Goal: Answer question/provide support: Share knowledge or assist other users

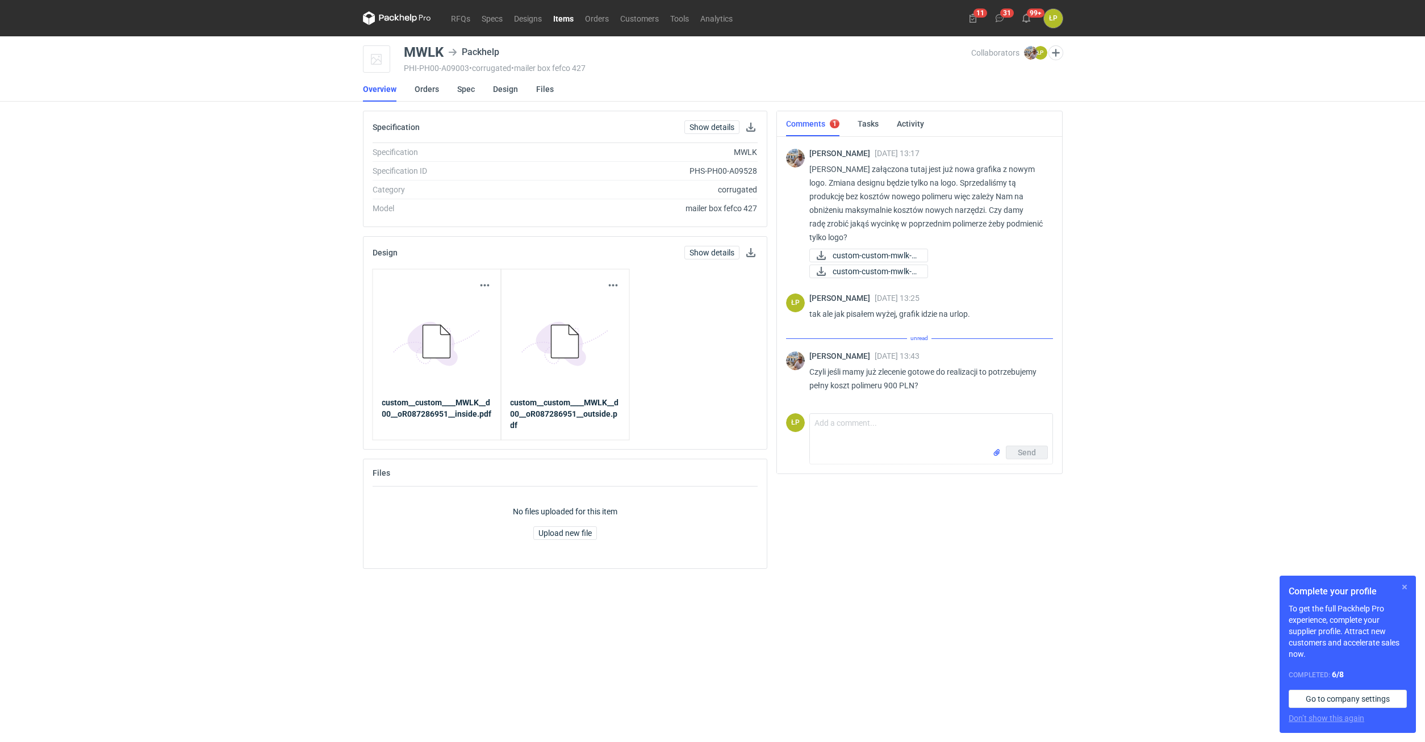
click at [1400, 586] on button "button" at bounding box center [1405, 587] width 14 height 14
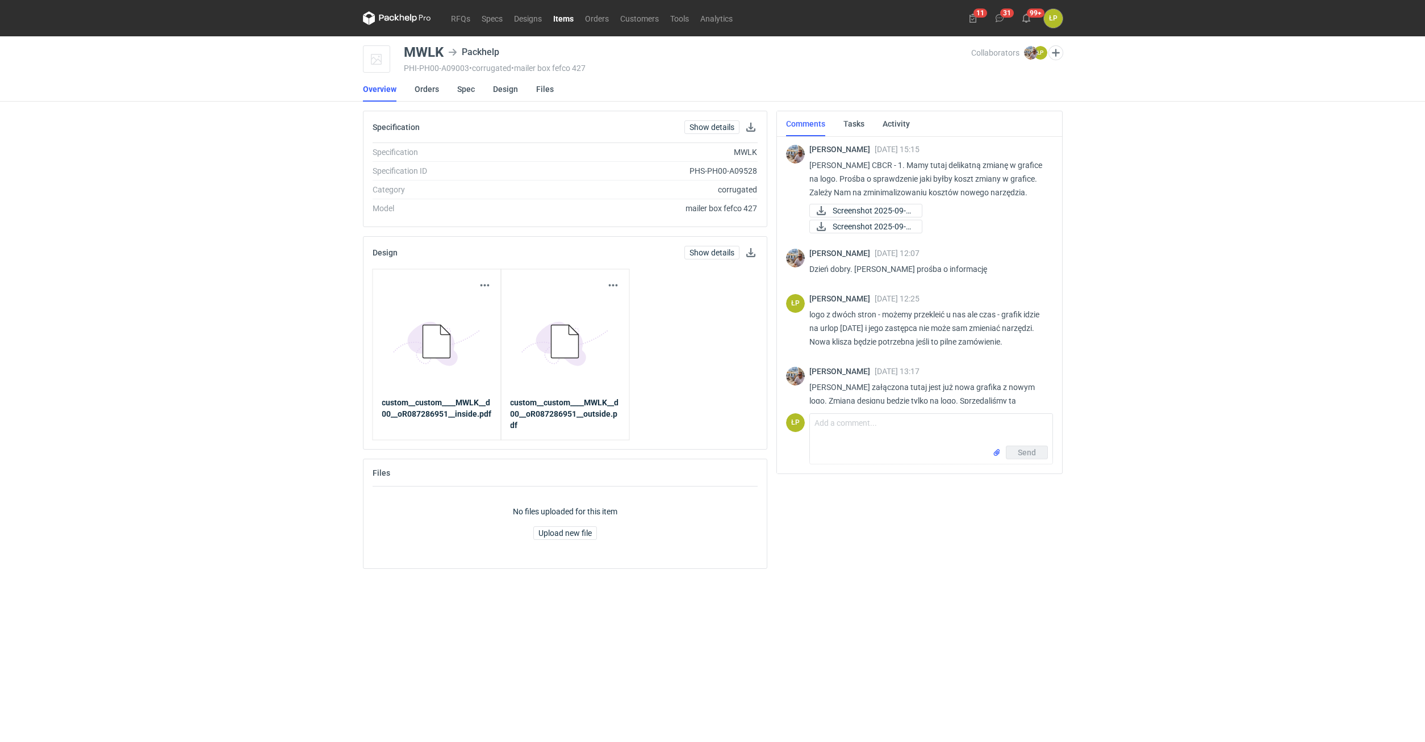
scroll to position [219, 0]
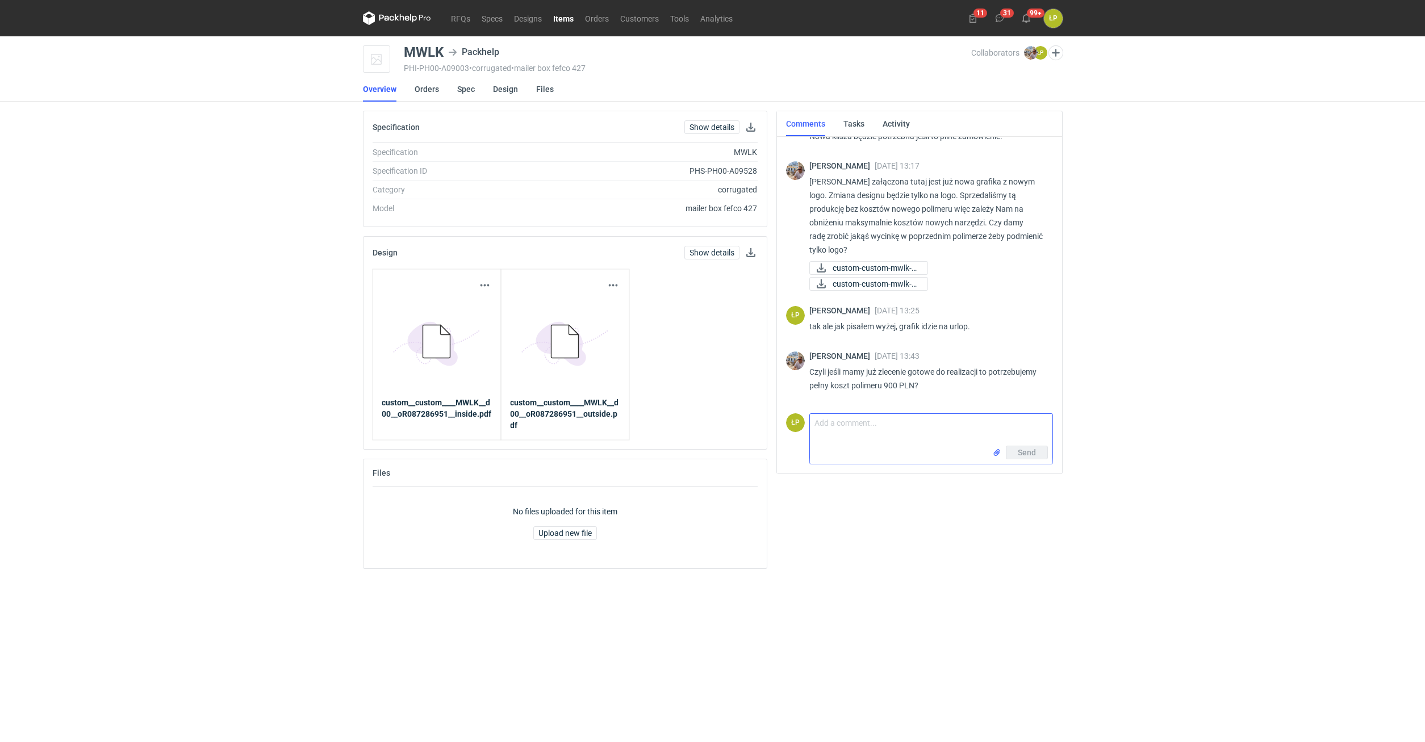
drag, startPoint x: 901, startPoint y: 418, endPoint x: 902, endPoint y: 425, distance: 7.6
click at [901, 421] on textarea "Comment message" at bounding box center [931, 430] width 242 height 32
type textarea "tak"
click at [1008, 452] on button "Send" at bounding box center [1027, 453] width 42 height 14
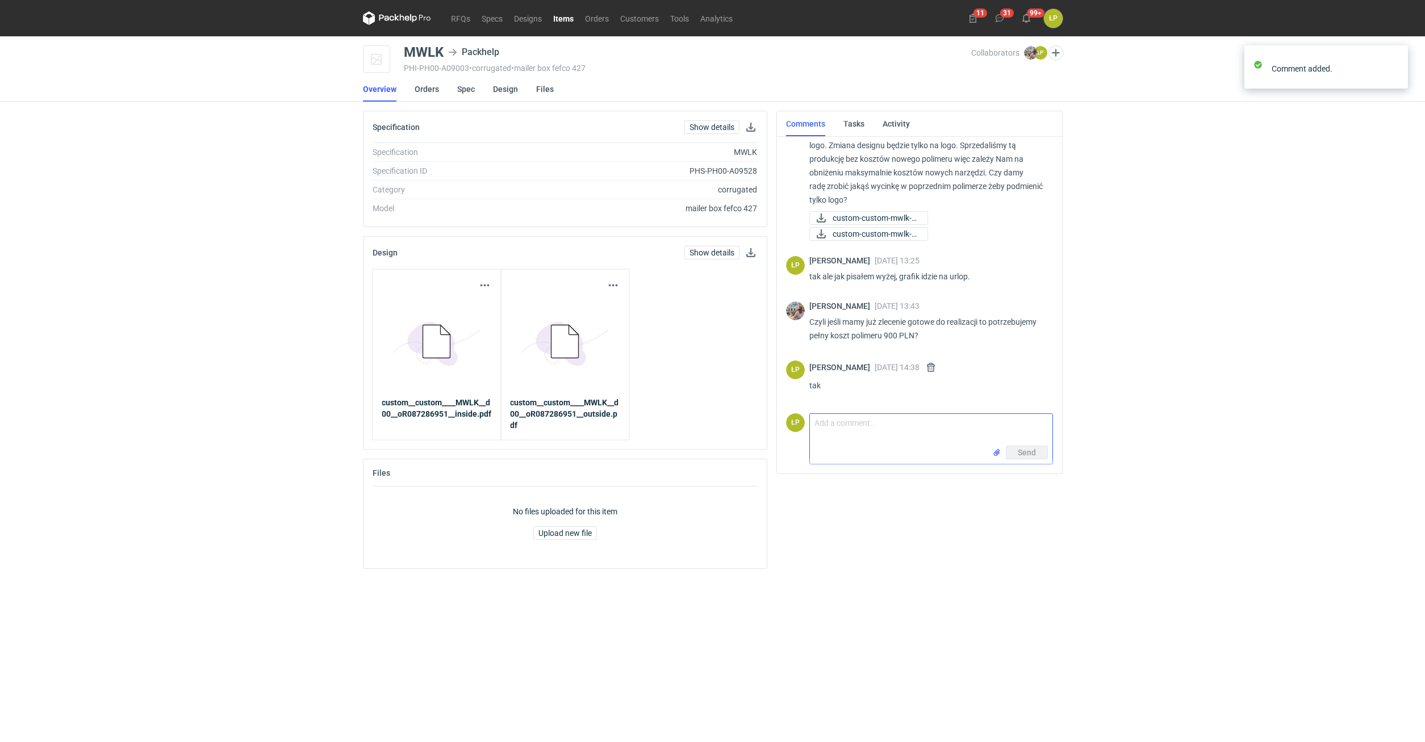
scroll to position [269, 0]
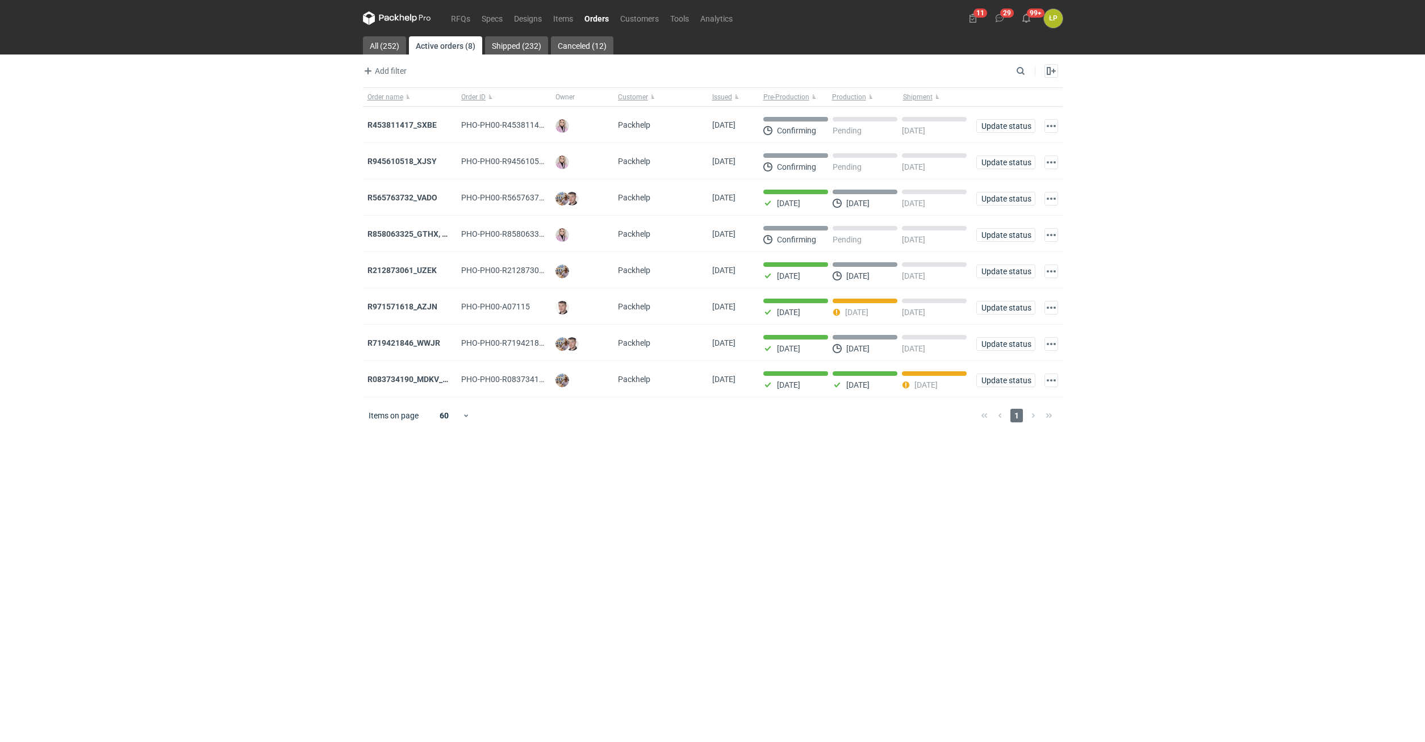
click at [319, 197] on div "RFQs Specs Designs Items Orders Customers Tools Analytics 11 29 99+ ŁP Łukasz P…" at bounding box center [712, 371] width 1425 height 742
click at [396, 156] on div "R945610518_XJSY" at bounding box center [410, 161] width 94 height 36
click at [396, 157] on strong "R945610518_XJSY" at bounding box center [401, 161] width 69 height 9
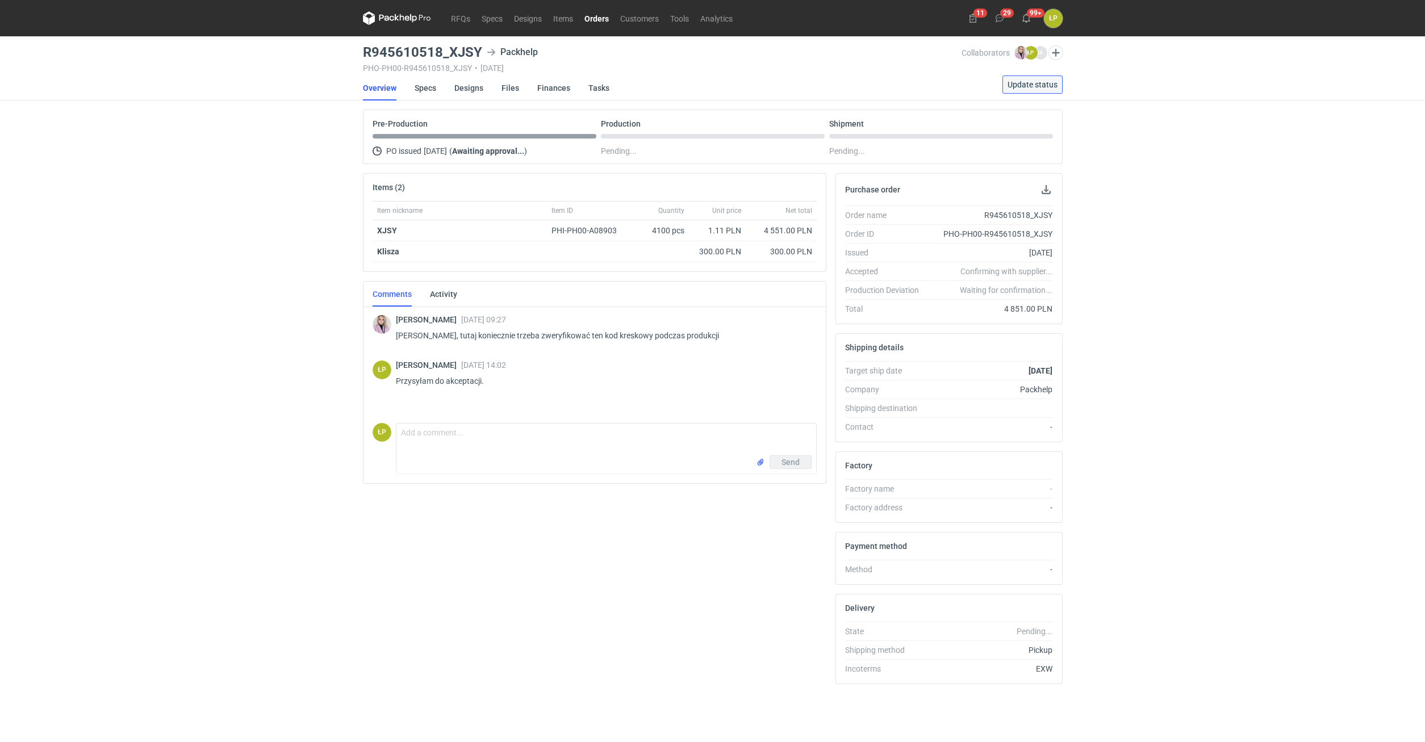
click at [1016, 84] on span "Update status" at bounding box center [1032, 85] width 50 height 8
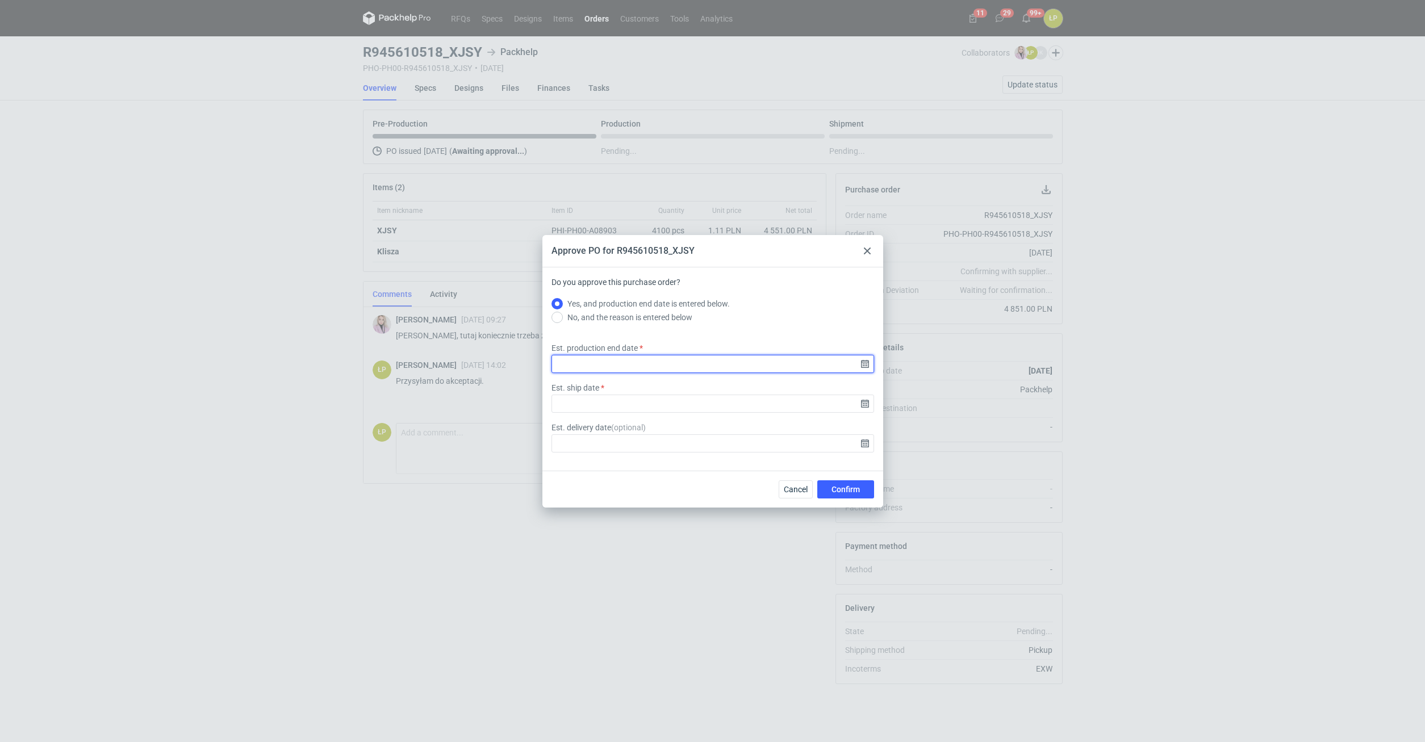
click at [861, 361] on input "Est. production end date" at bounding box center [712, 364] width 323 height 18
click at [743, 366] on button "19" at bounding box center [749, 368] width 18 height 18
type input "2025-09-19"
click at [863, 401] on input "Est. ship date" at bounding box center [712, 404] width 323 height 18
click at [756, 370] on button "19" at bounding box center [749, 368] width 18 height 18
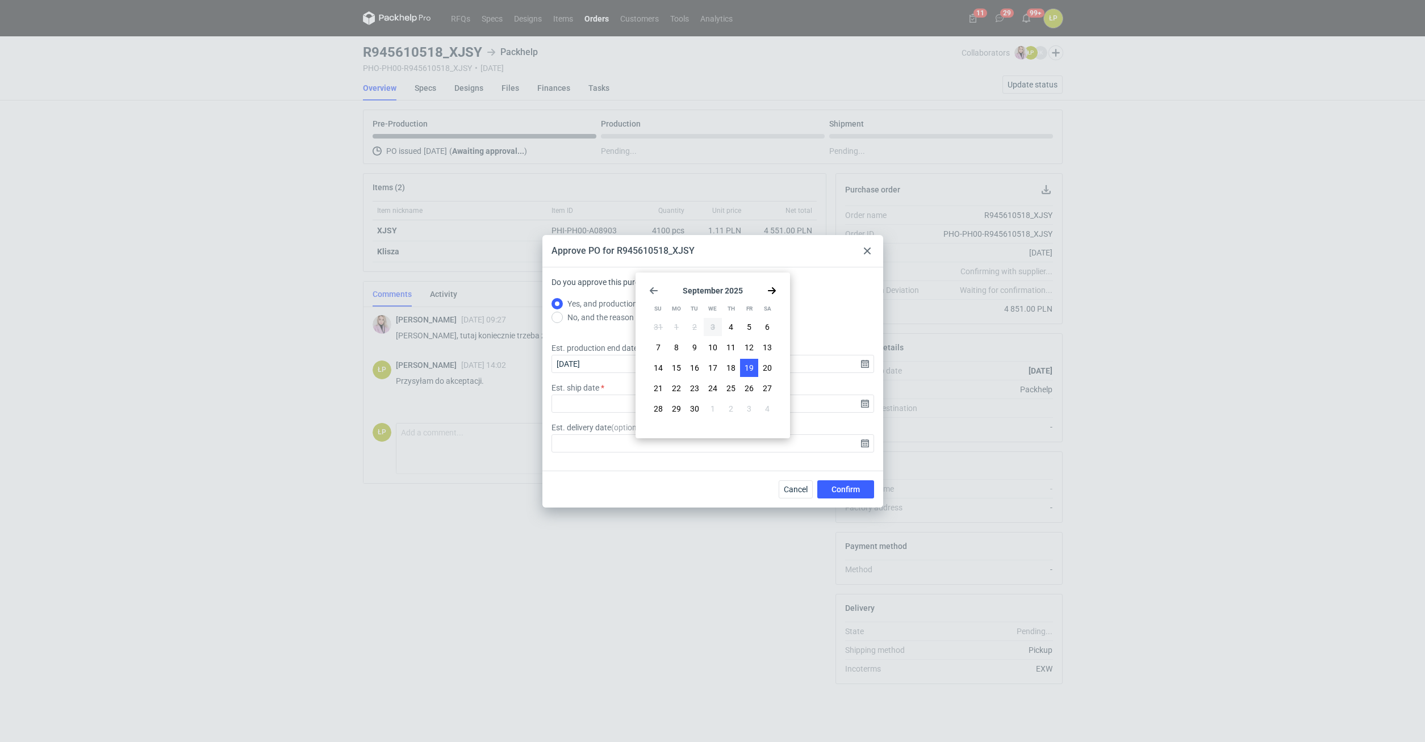
type input "2025-09-19"
click at [832, 482] on button "Confirm" at bounding box center [845, 489] width 57 height 18
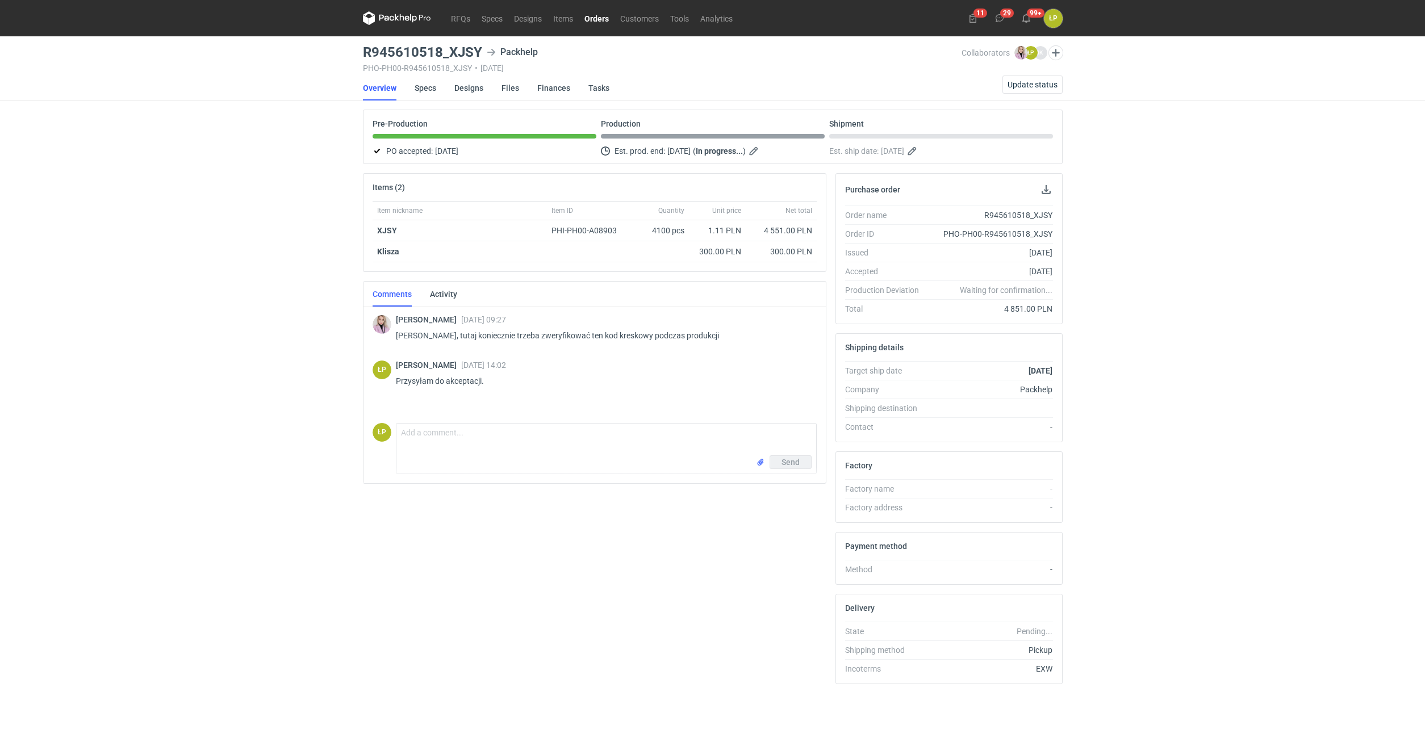
click at [604, 23] on link "Orders" at bounding box center [597, 18] width 36 height 14
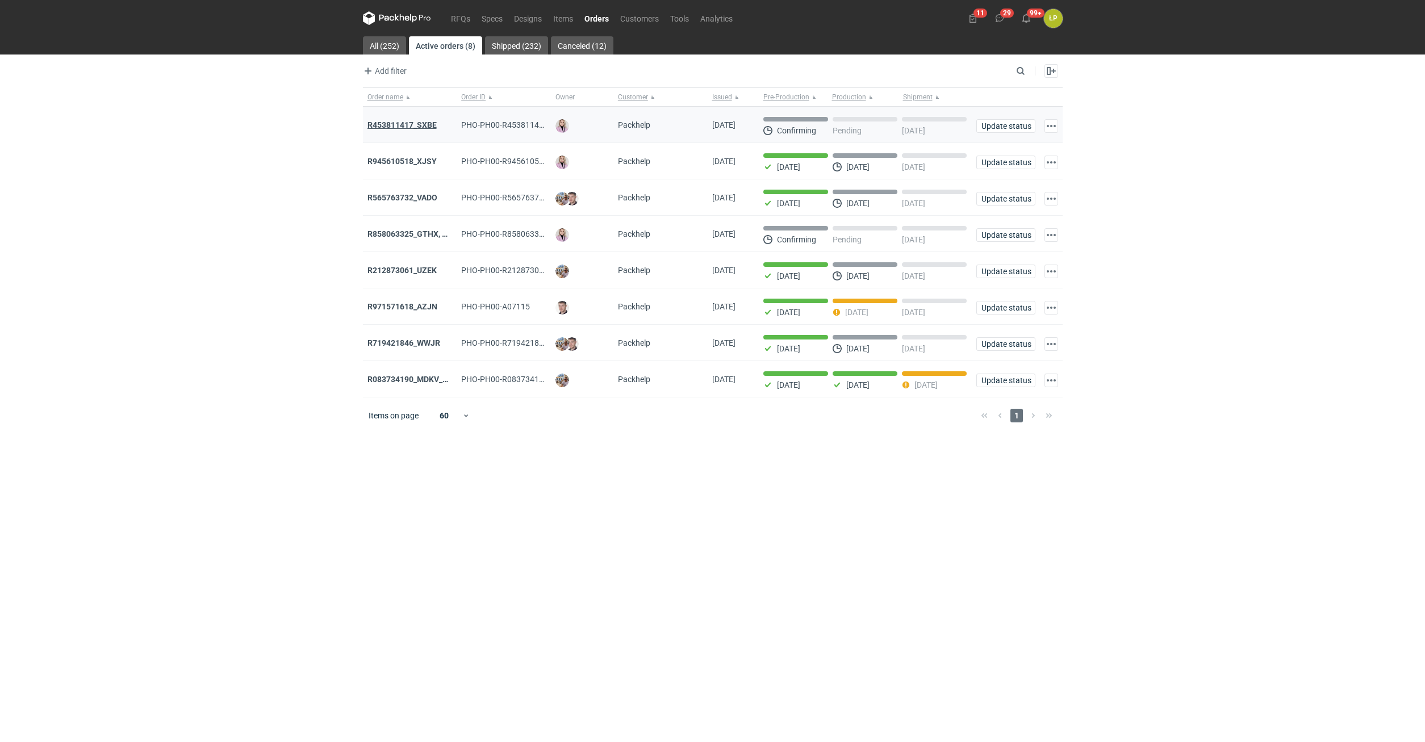
click at [425, 125] on strong "R453811417_SXBE" at bounding box center [401, 124] width 69 height 9
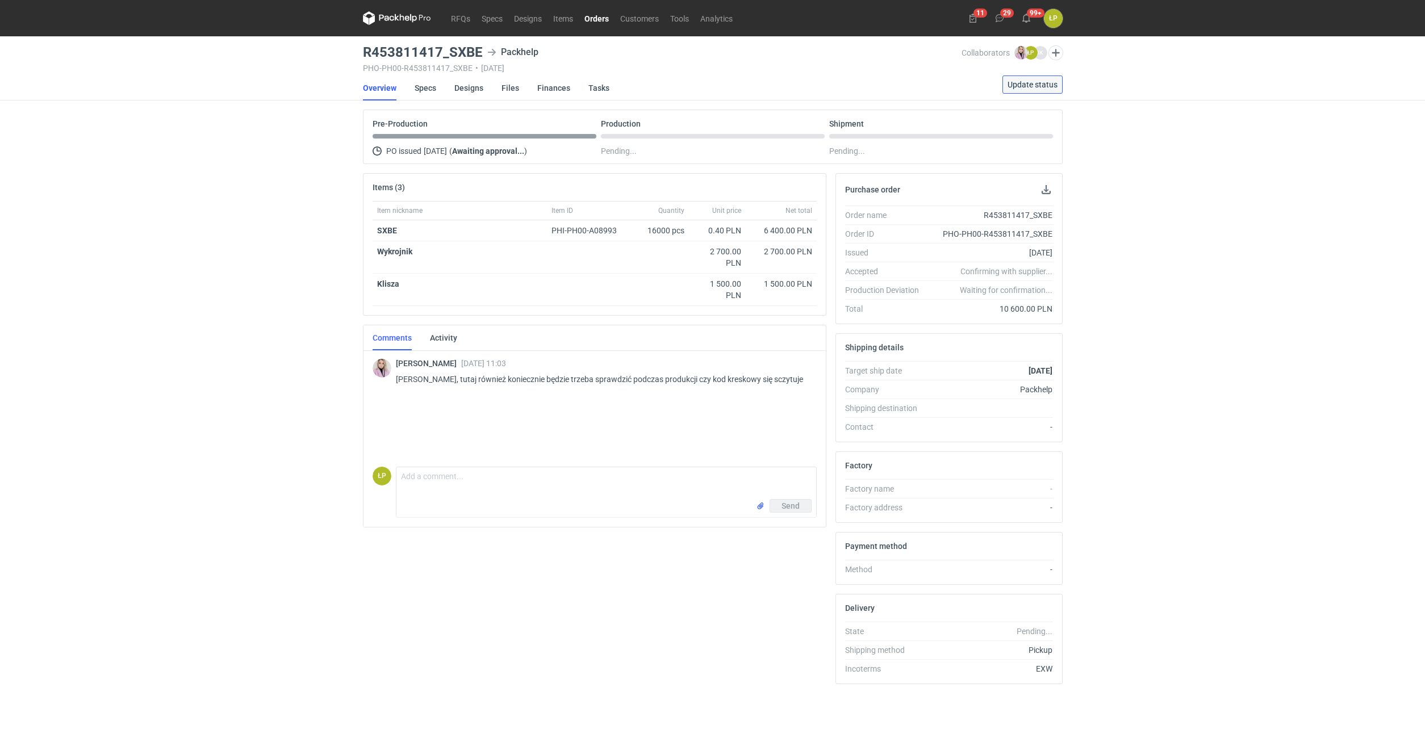
click at [1032, 85] on span "Update status" at bounding box center [1032, 85] width 50 height 8
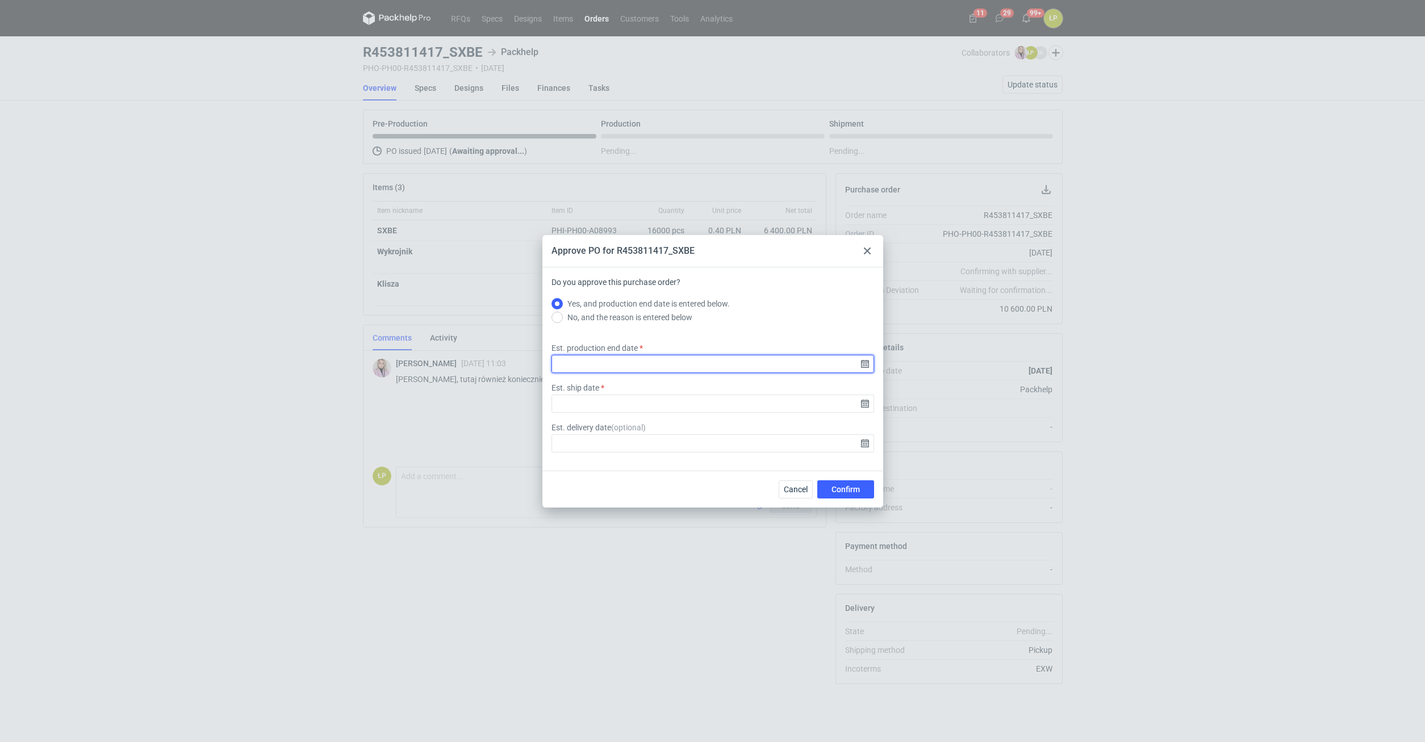
click at [869, 357] on input "Est. production end date" at bounding box center [712, 364] width 323 height 18
click at [752, 371] on span "19" at bounding box center [749, 367] width 9 height 11
type input "2025-09-19"
click at [865, 404] on input "Est. ship date" at bounding box center [712, 404] width 323 height 18
click at [751, 372] on span "19" at bounding box center [749, 367] width 9 height 11
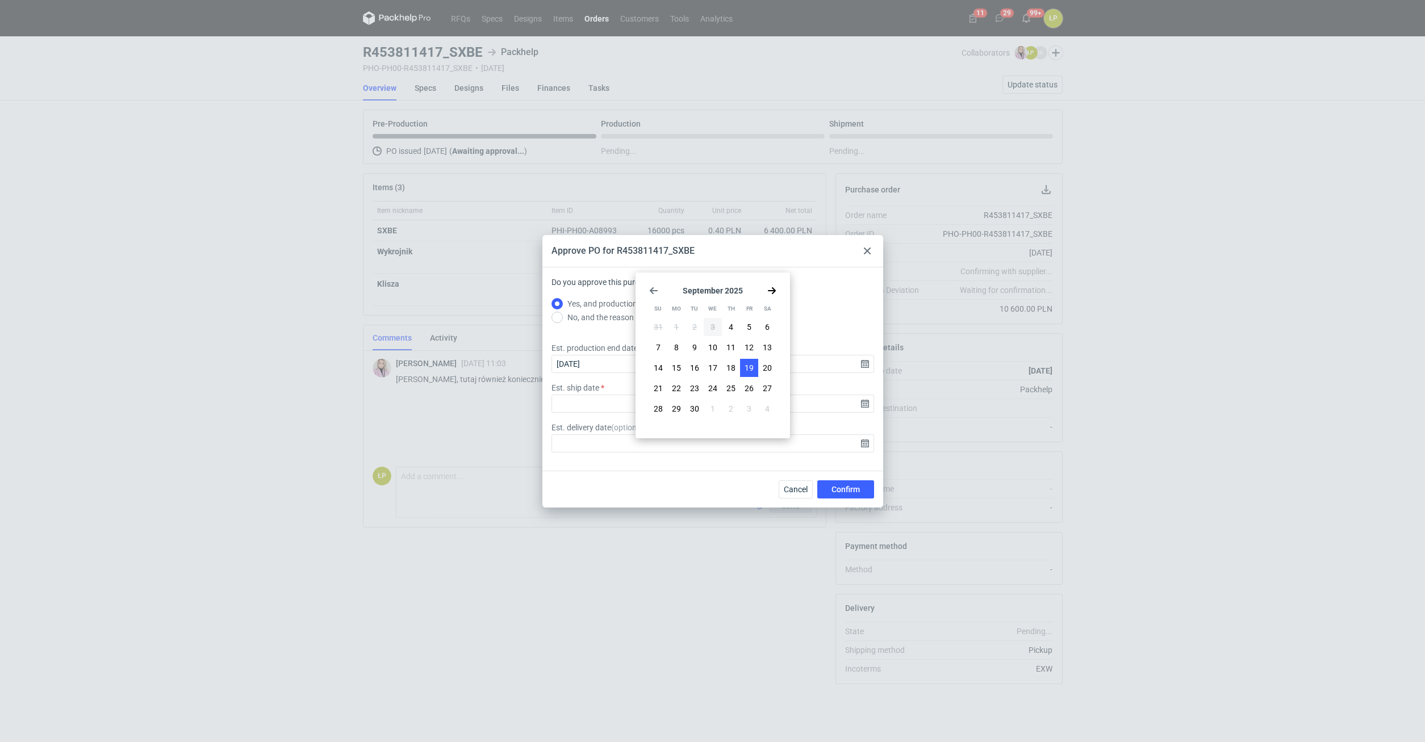
type input "2025-09-19"
click at [830, 482] on button "Confirm" at bounding box center [845, 489] width 57 height 18
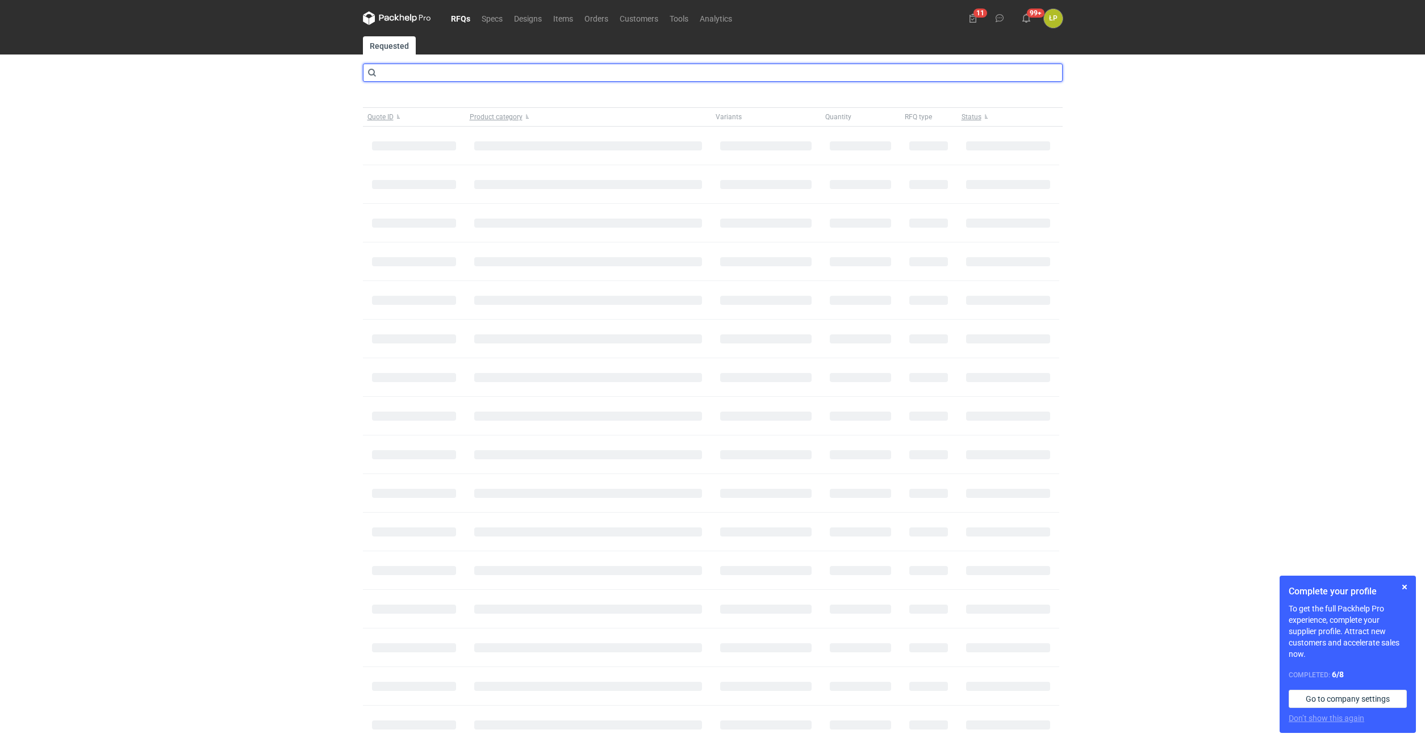
click at [551, 72] on input "text" at bounding box center [713, 73] width 700 height 18
type input "cbbq"
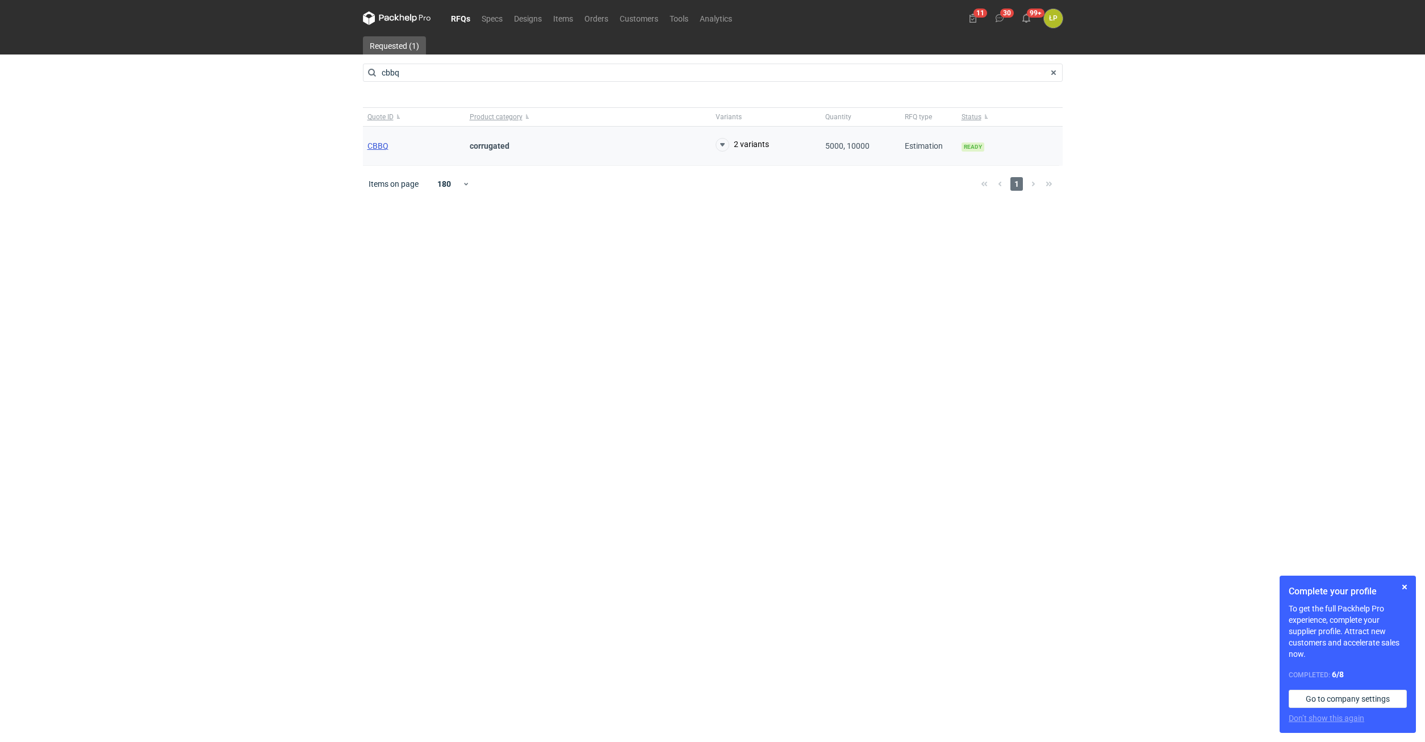
click at [370, 148] on span "CBBQ" at bounding box center [377, 145] width 21 height 9
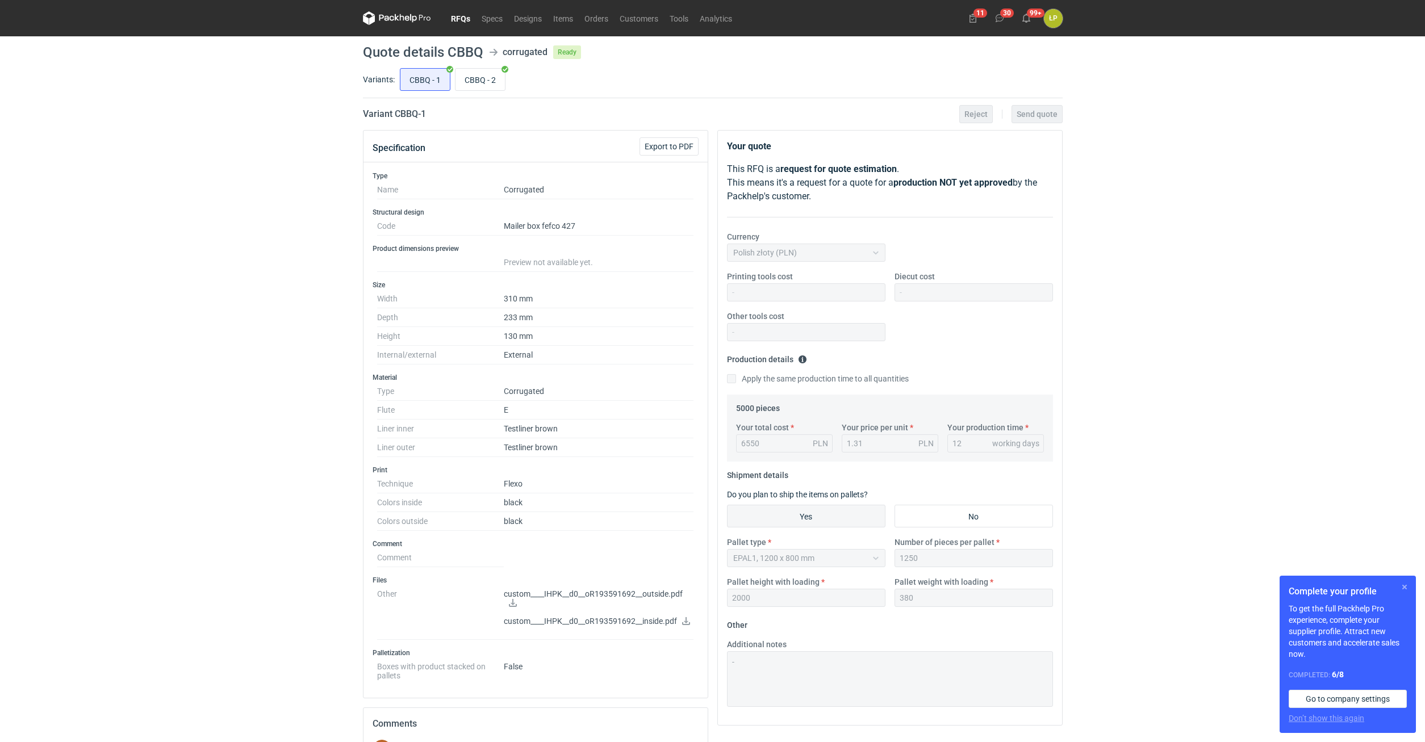
click at [1405, 589] on button "button" at bounding box center [1405, 587] width 14 height 14
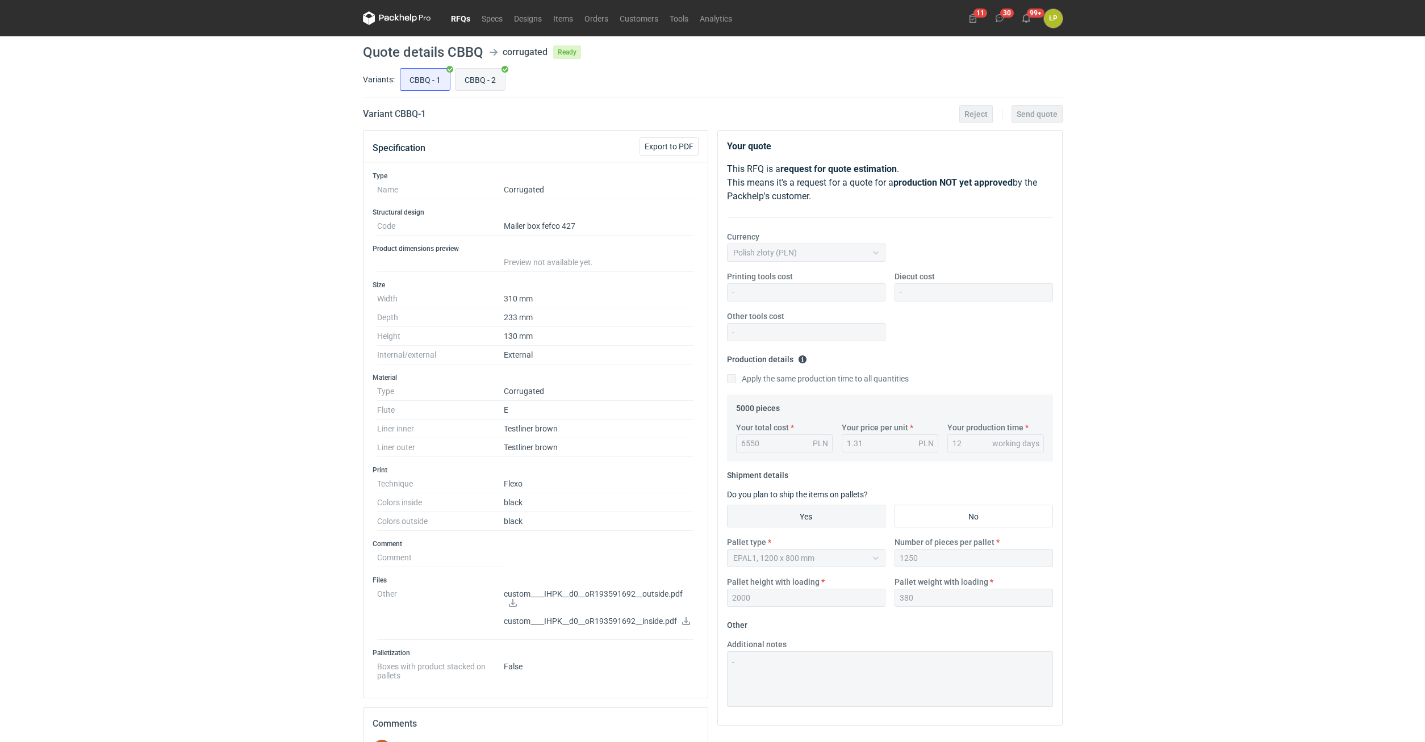
click at [478, 78] on input "CBBQ - 2" at bounding box center [479, 80] width 49 height 22
radio input "true"
click at [437, 83] on input "CBBQ - 1" at bounding box center [424, 80] width 49 height 22
radio input "true"
click at [473, 80] on input "CBBQ - 2" at bounding box center [479, 80] width 49 height 22
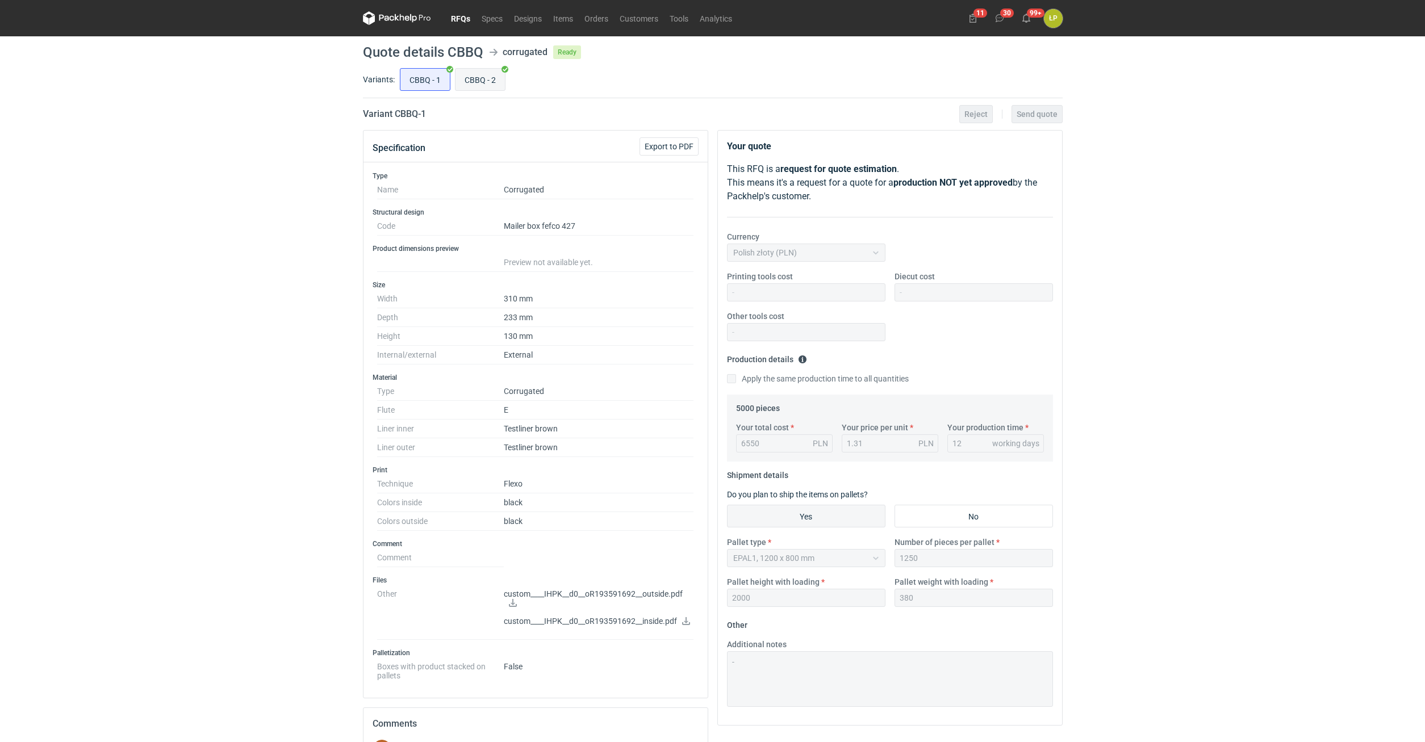
radio input "true"
click at [427, 74] on input "CBBQ - 1" at bounding box center [424, 80] width 49 height 22
radio input "true"
click at [474, 77] on input "CBBQ - 2" at bounding box center [479, 80] width 49 height 22
radio input "true"
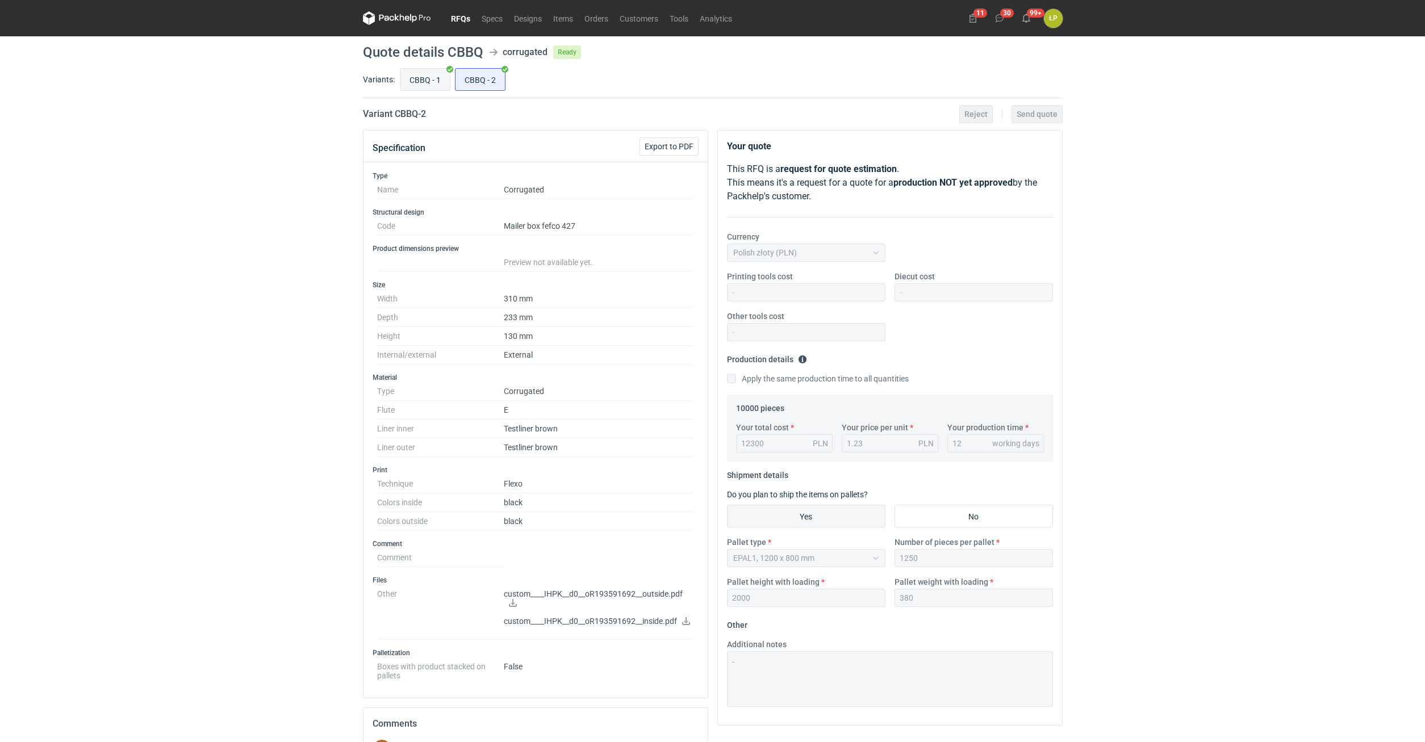
click at [424, 86] on input "CBBQ - 1" at bounding box center [424, 80] width 49 height 22
radio input "true"
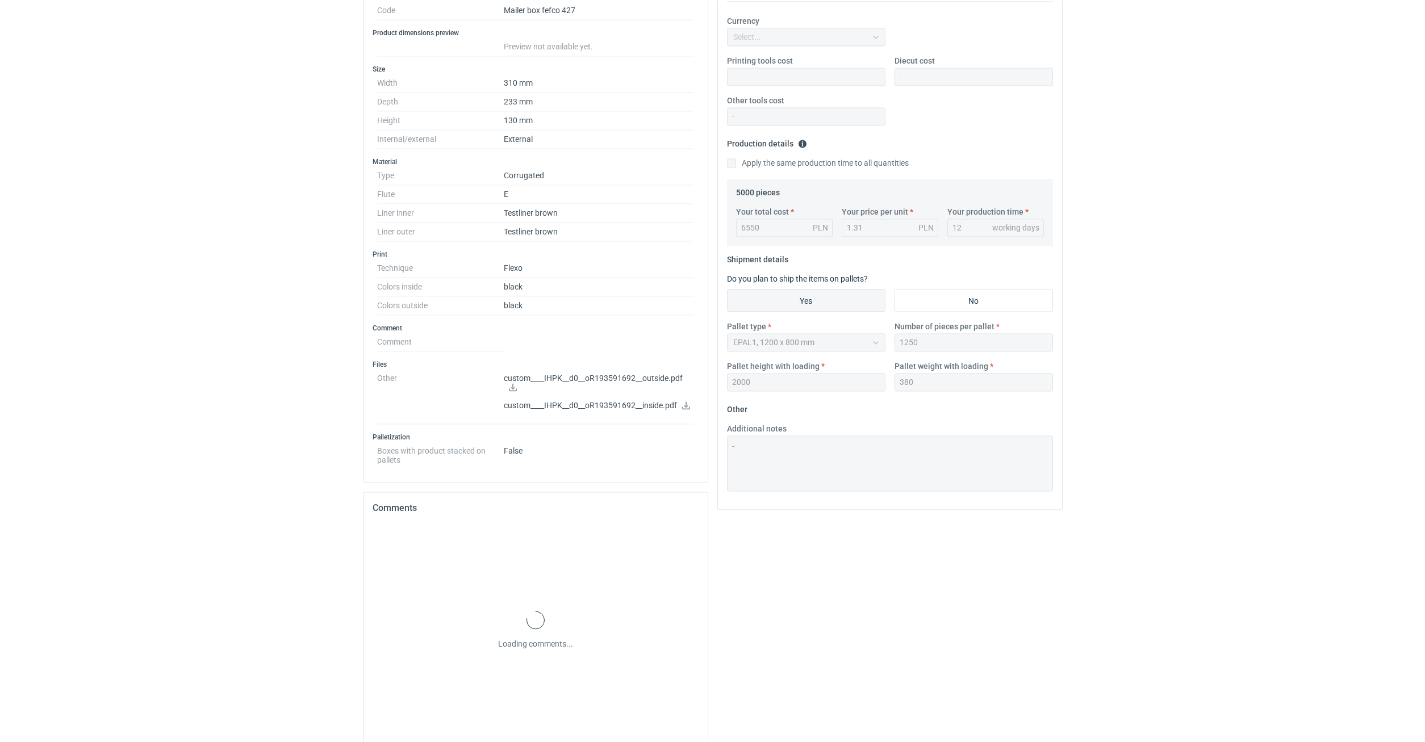
scroll to position [237, 0]
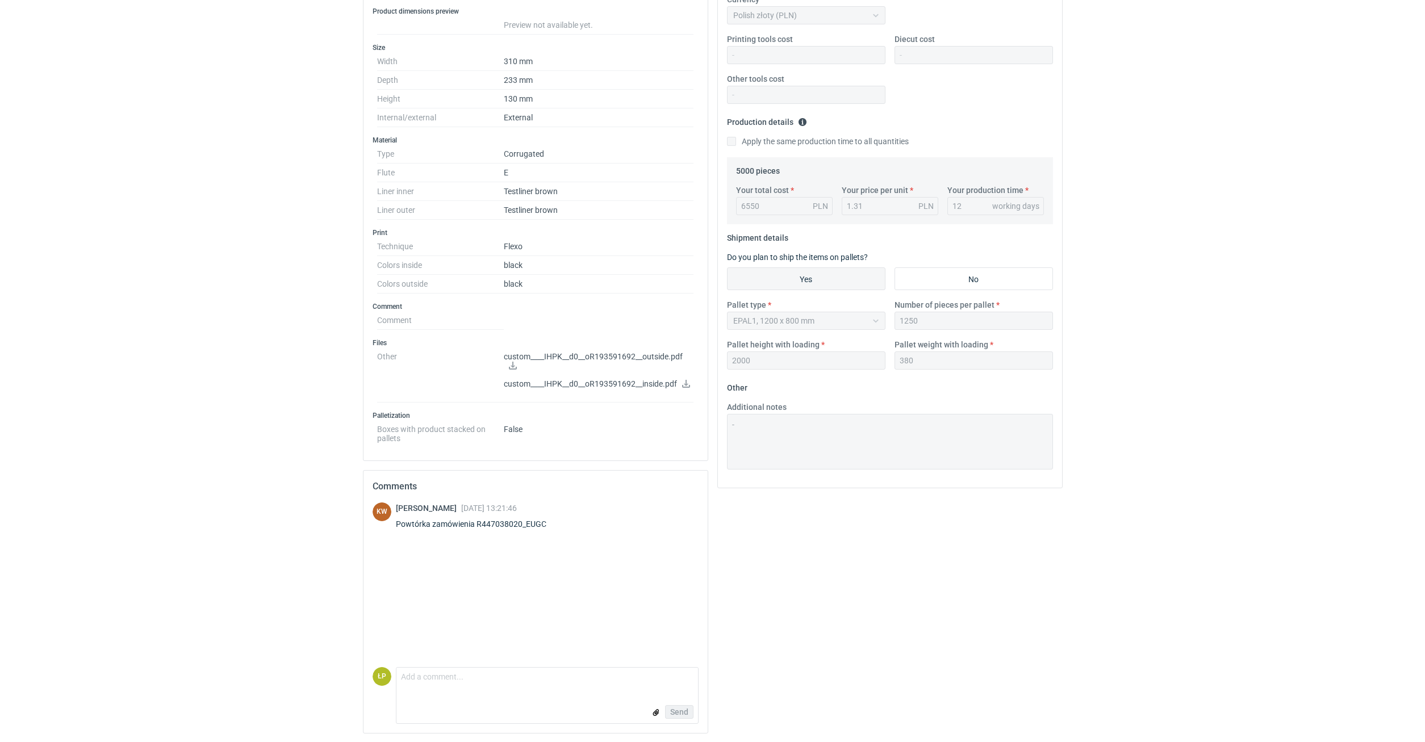
click at [521, 523] on div "Powtórka zamówienia R447038020_EUGC" at bounding box center [478, 524] width 164 height 11
copy div "R447038020_EUGC"
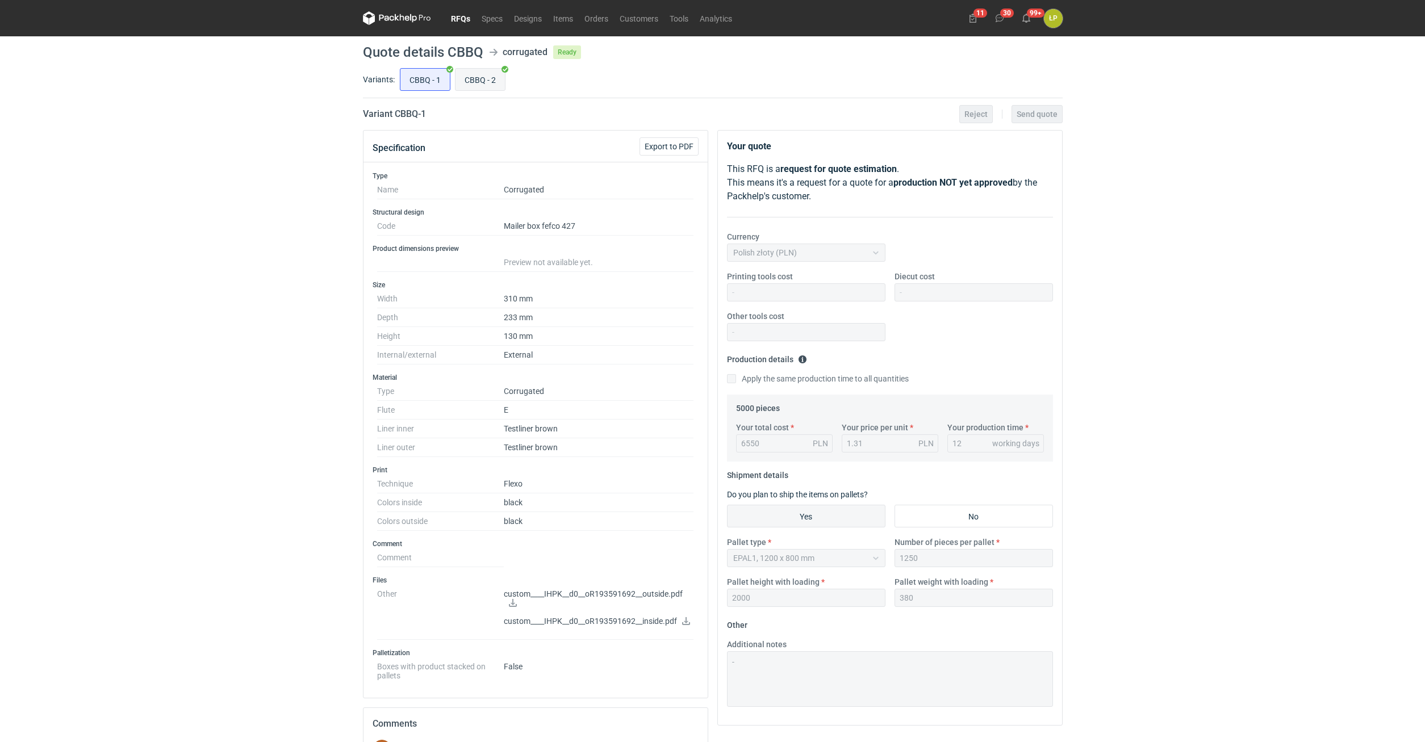
click at [490, 86] on input "CBBQ - 2" at bounding box center [479, 80] width 49 height 22
radio input "true"
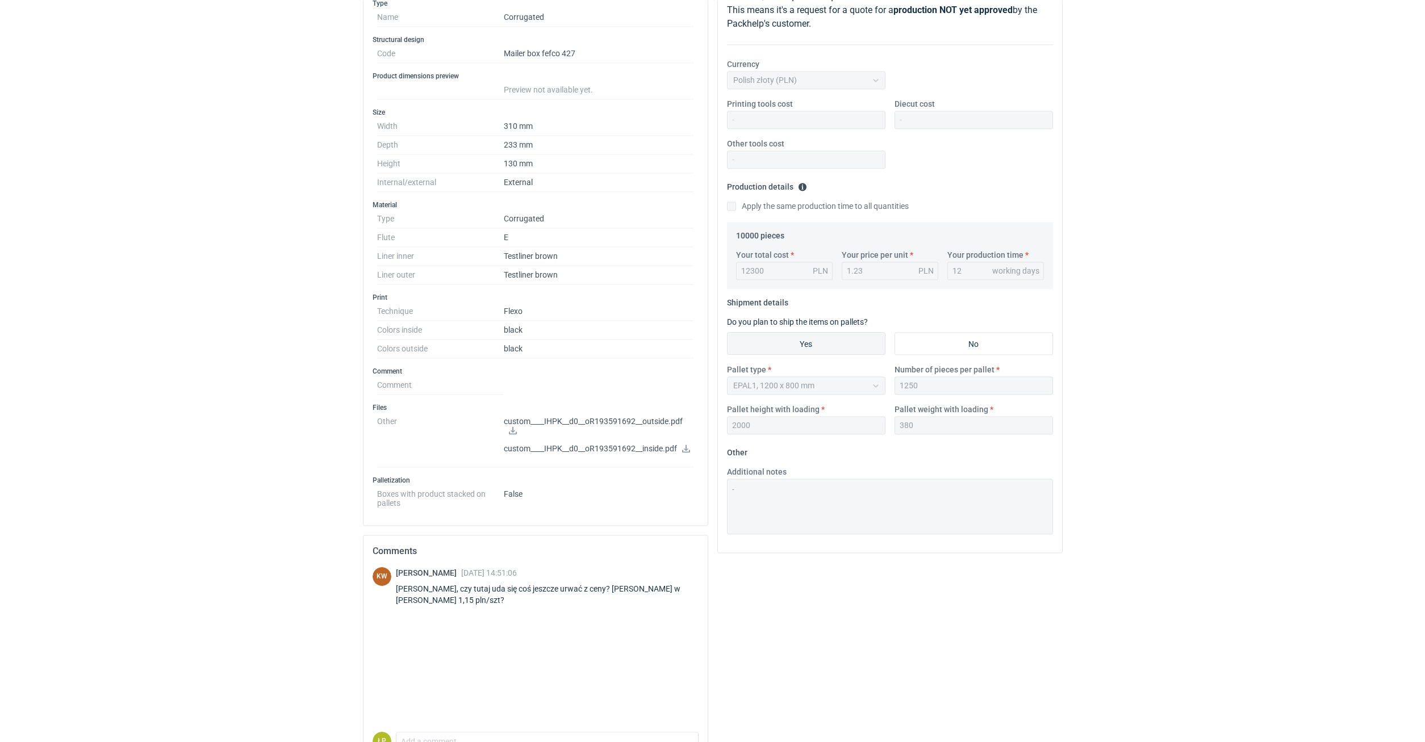
scroll to position [237, 0]
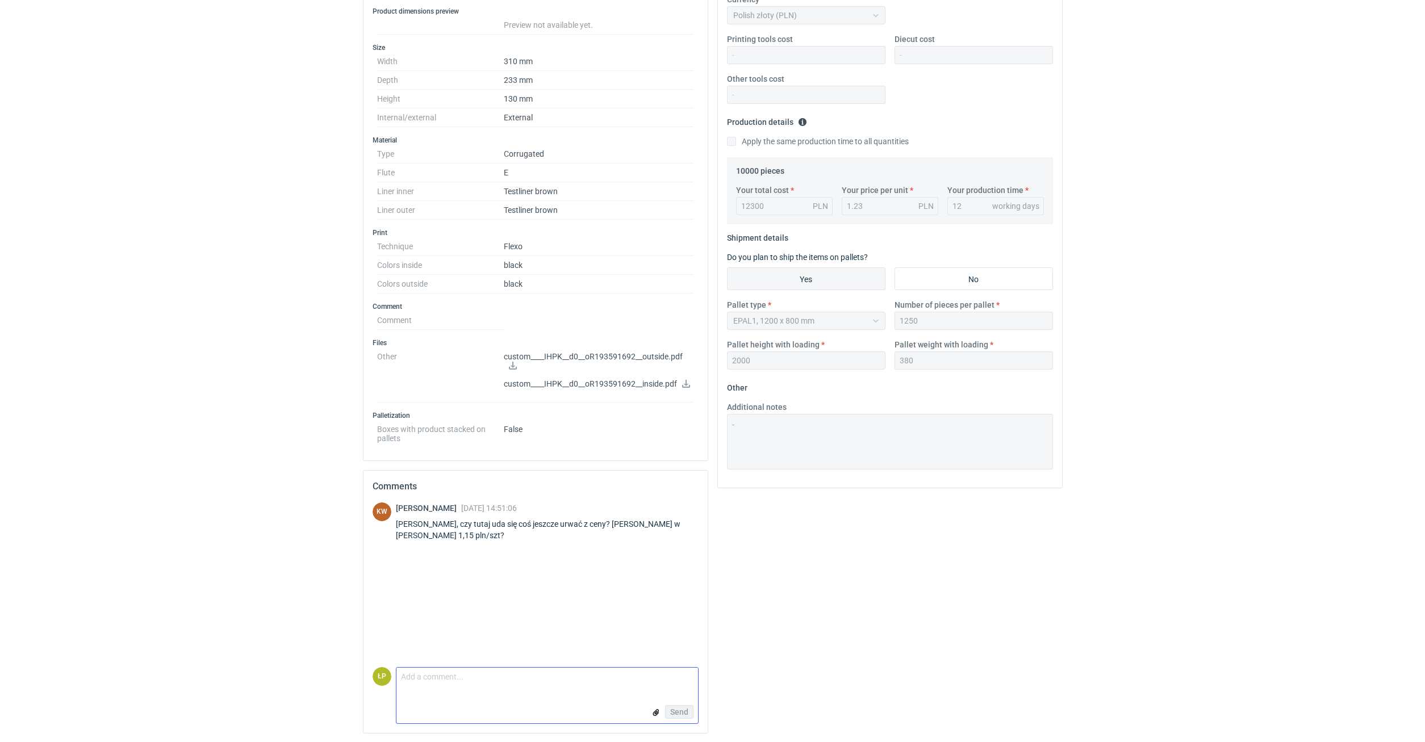
click at [656, 710] on input "file" at bounding box center [655, 713] width 9 height 12
click at [524, 684] on textarea "Comment message" at bounding box center [547, 680] width 302 height 24
drag, startPoint x: 550, startPoint y: 630, endPoint x: 542, endPoint y: 625, distance: 9.3
click at [547, 628] on textarea "Comment message" at bounding box center [547, 632] width 302 height 24
type textarea "Najlepsza cena to 1,16 - w załączniku."
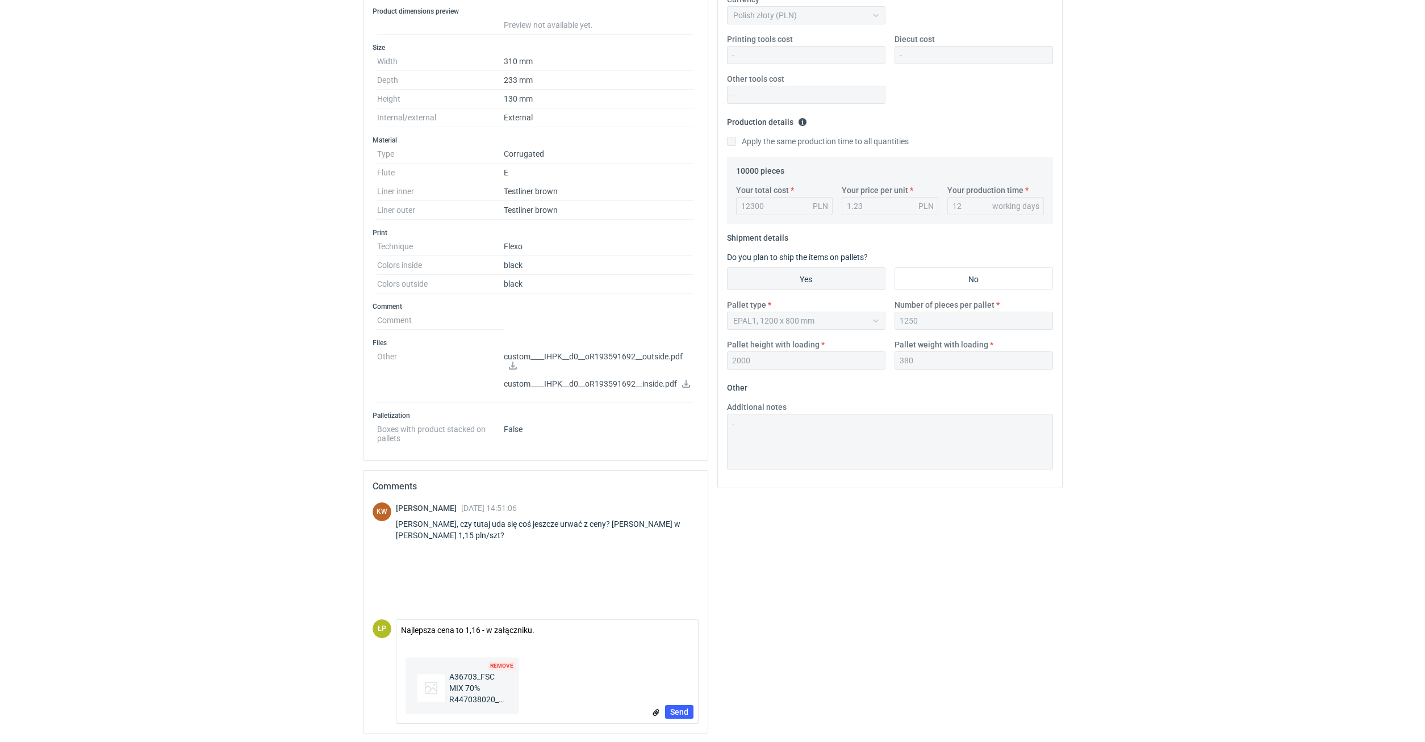
click at [682, 701] on div "Remove A36703_FSC MIX 70% R447038020_EUGC_2025-09-03.pdf Send" at bounding box center [547, 688] width 302 height 70
click at [682, 705] on button "Send" at bounding box center [679, 712] width 28 height 14
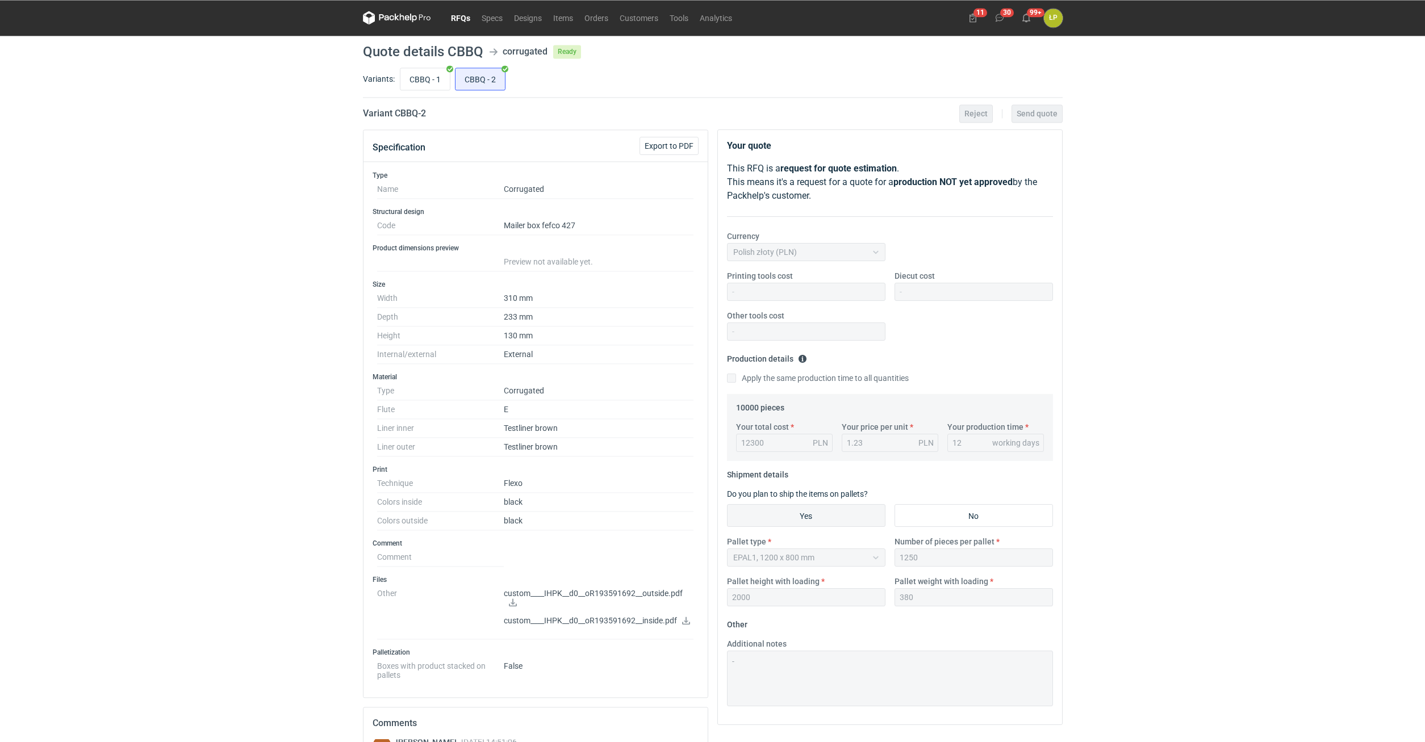
scroll to position [0, 0]
